Goal: Find specific page/section: Find specific page/section

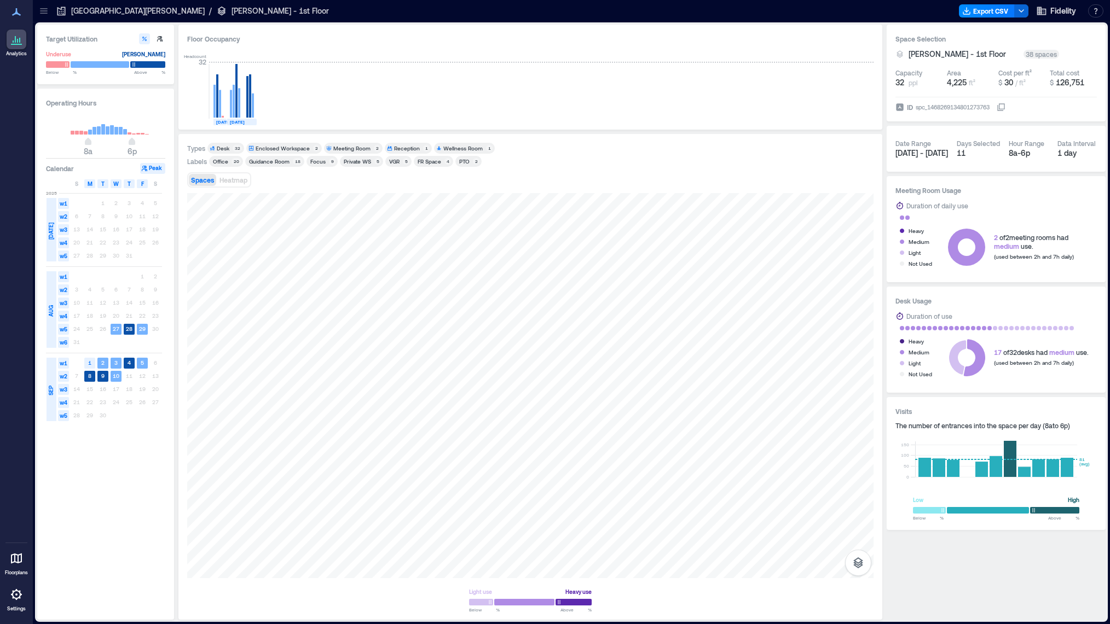
click at [102, 12] on p "[GEOGRAPHIC_DATA][PERSON_NAME]" at bounding box center [138, 10] width 134 height 11
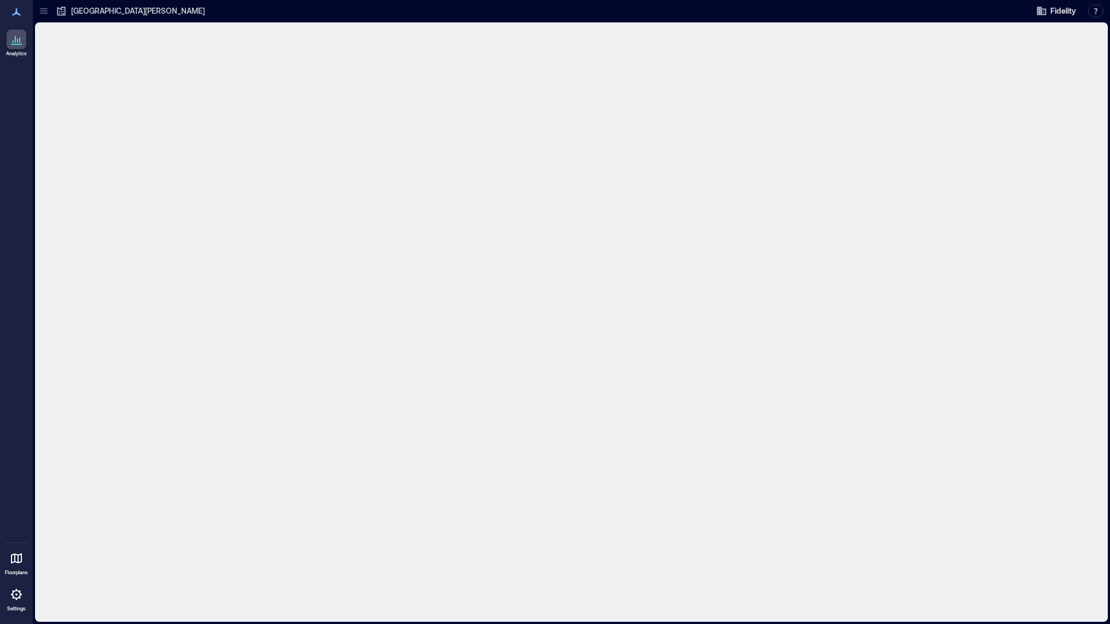
click at [48, 10] on icon at bounding box center [43, 10] width 11 height 11
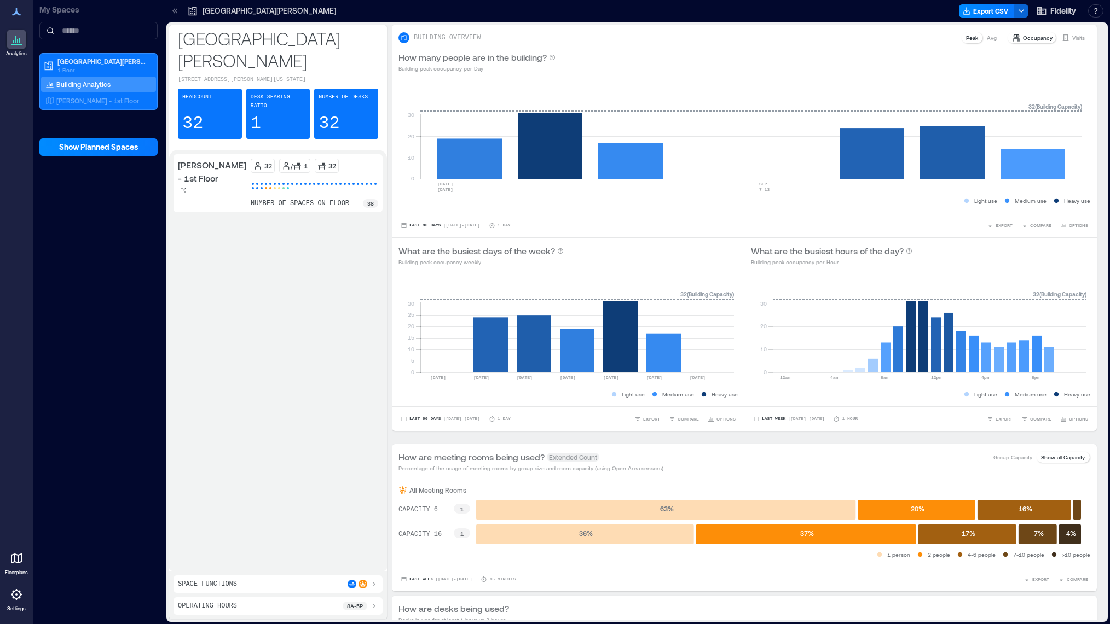
click at [73, 190] on div "My Spaces [GEOGRAPHIC_DATA][PERSON_NAME] 1 Floor Building Analytics [PERSON_NAM…" at bounding box center [98, 312] width 131 height 624
click at [104, 295] on div "My Spaces [GEOGRAPHIC_DATA][PERSON_NAME] 1 Floor Building Analytics [PERSON_NAM…" at bounding box center [98, 312] width 131 height 624
click at [47, 11] on p "My Spaces" at bounding box center [98, 9] width 118 height 11
click at [21, 9] on icon at bounding box center [16, 11] width 13 height 13
click at [17, 11] on icon at bounding box center [16, 12] width 9 height 8
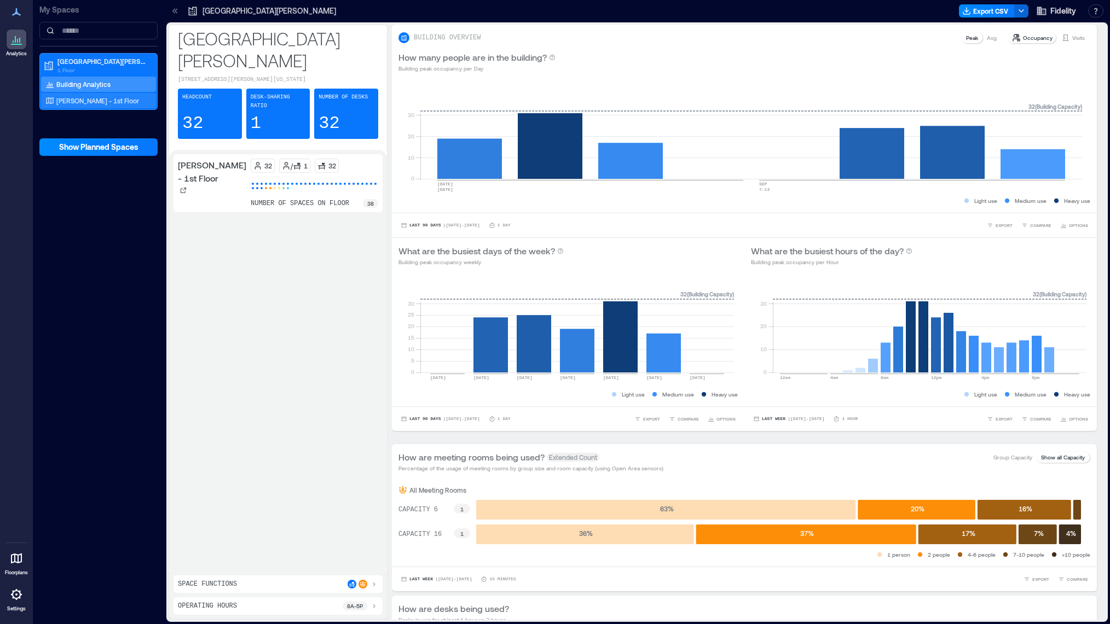
click at [95, 101] on p "[PERSON_NAME] - 1st Floor" at bounding box center [97, 100] width 83 height 9
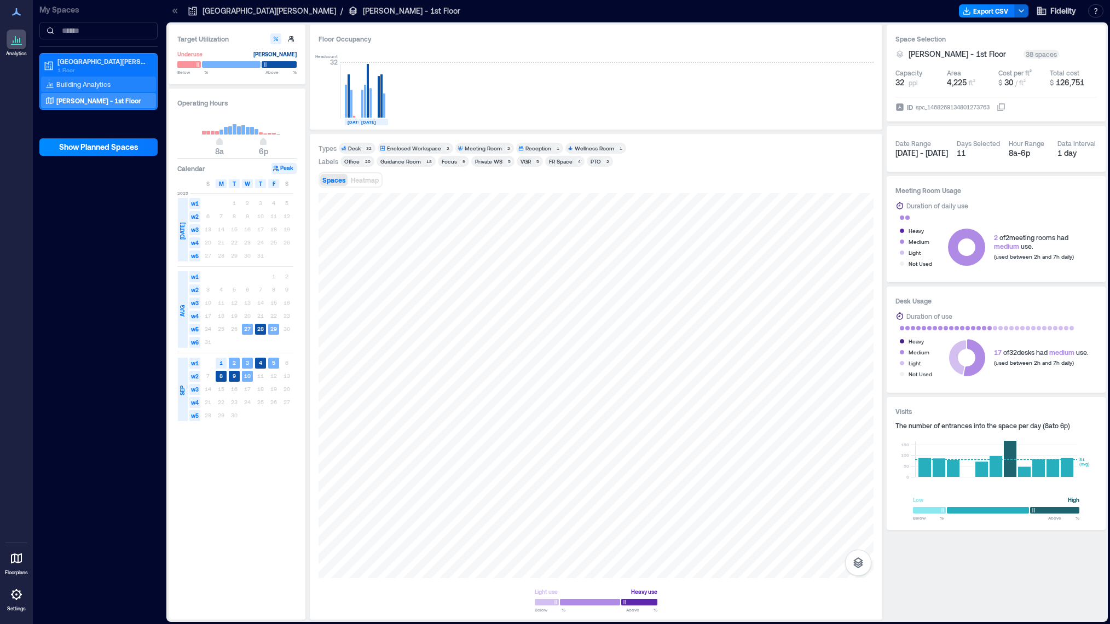
click at [100, 83] on p "Building Analytics" at bounding box center [83, 84] width 54 height 9
